Goal: Task Accomplishment & Management: Manage account settings

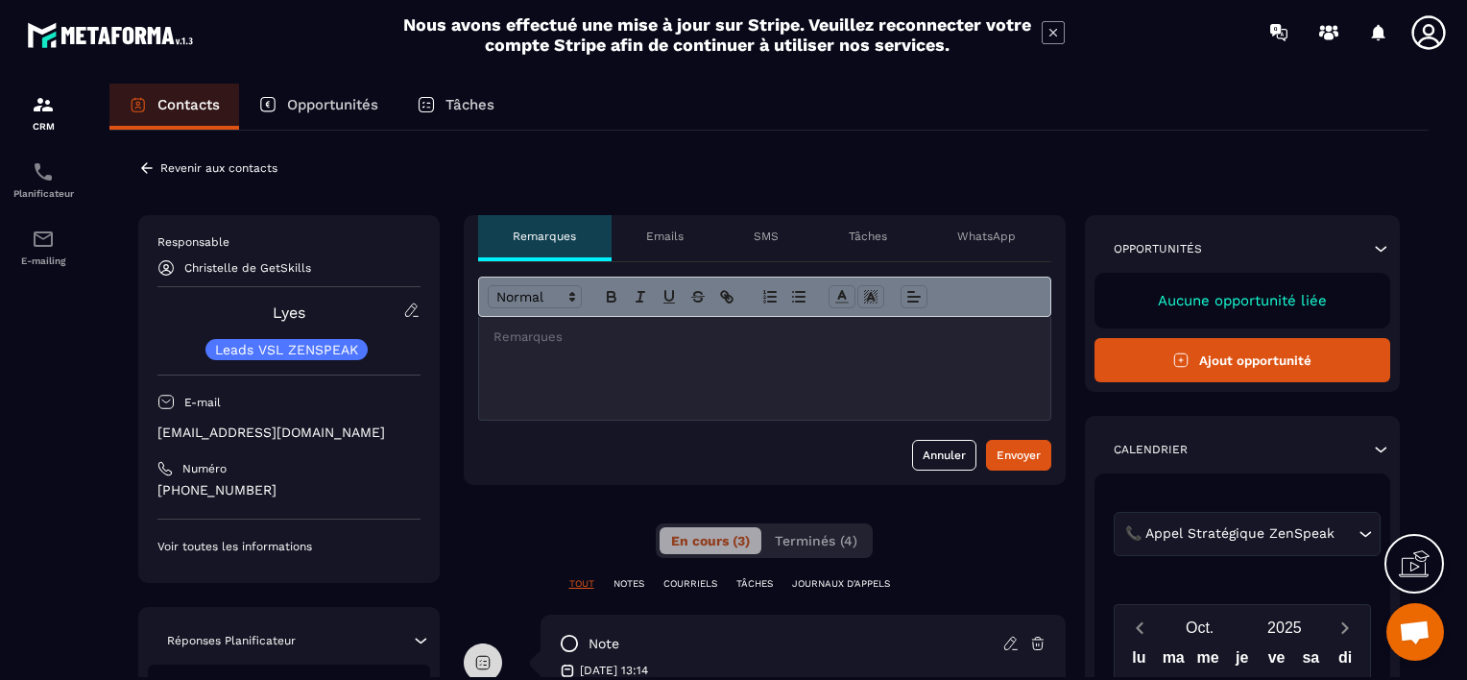
click at [215, 173] on p "Revenir aux contacts" at bounding box center [218, 167] width 117 height 13
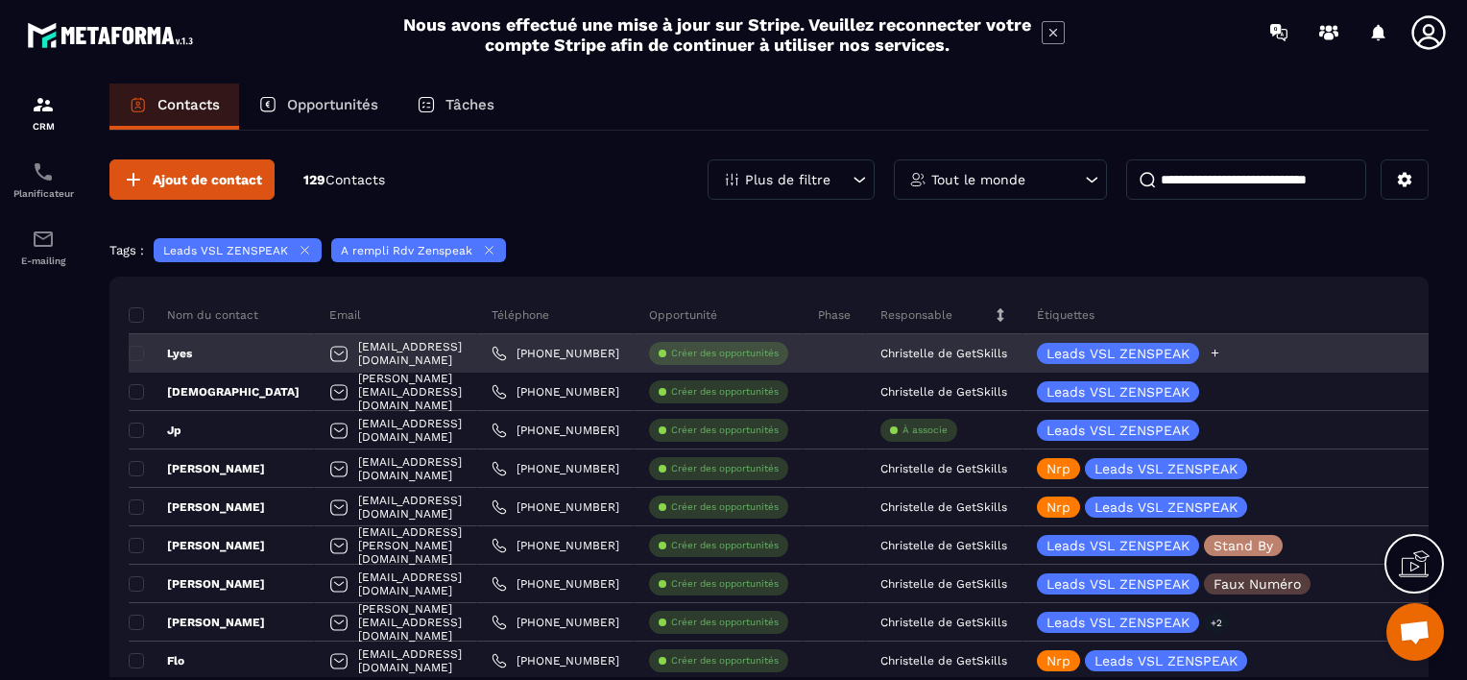
click at [1220, 352] on icon at bounding box center [1216, 354] width 8 height 8
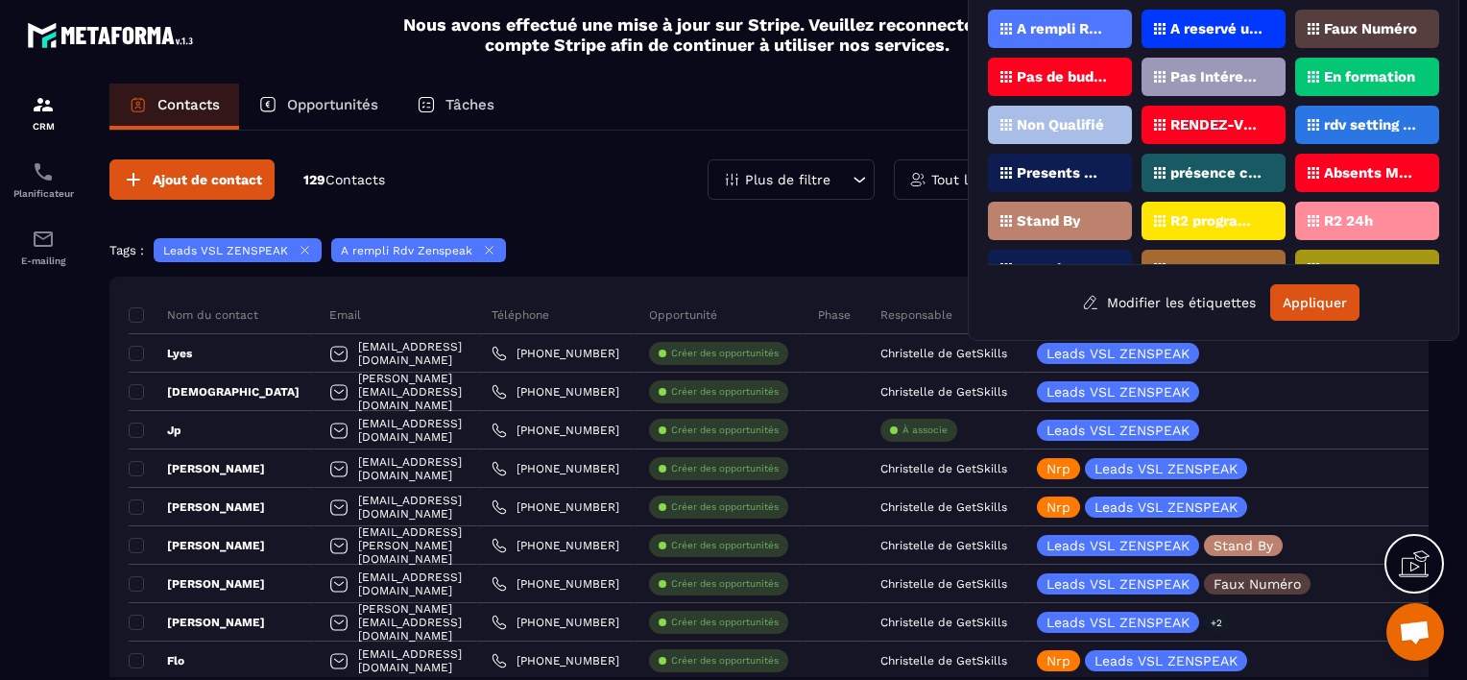
click at [1060, 215] on p "Stand By" at bounding box center [1048, 220] width 63 height 13
click at [1322, 305] on button "Appliquer" at bounding box center [1315, 302] width 89 height 36
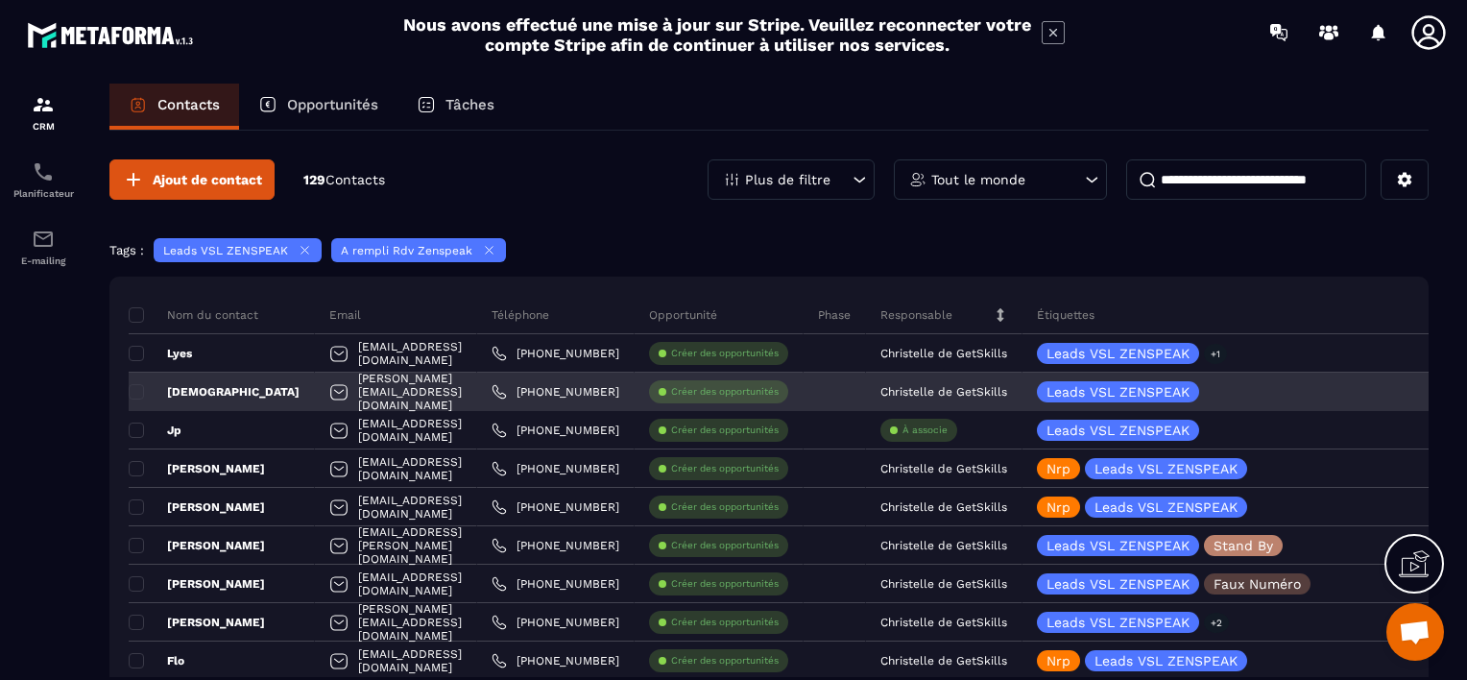
click at [209, 380] on div "[DEMOGRAPHIC_DATA]" at bounding box center [222, 392] width 186 height 38
